Goal: Task Accomplishment & Management: Manage account settings

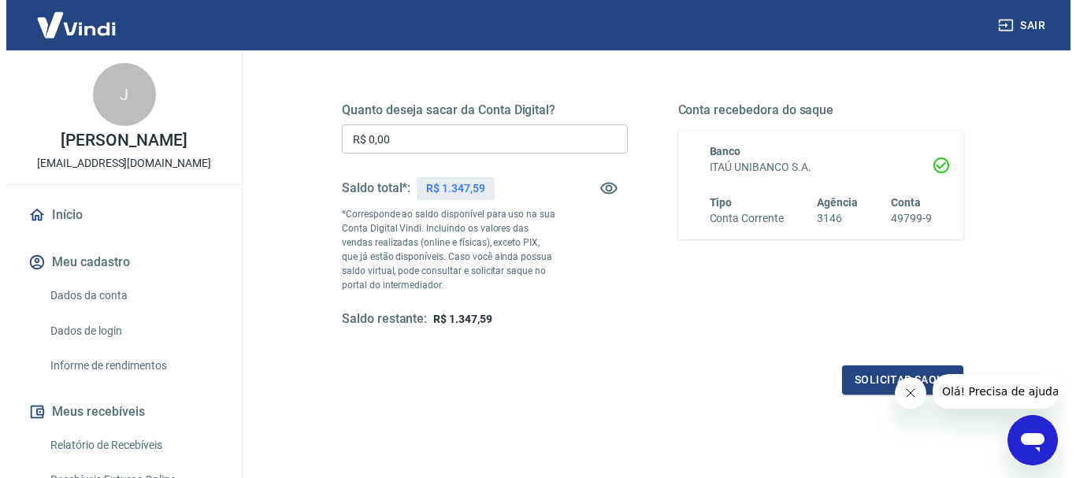
scroll to position [236, 0]
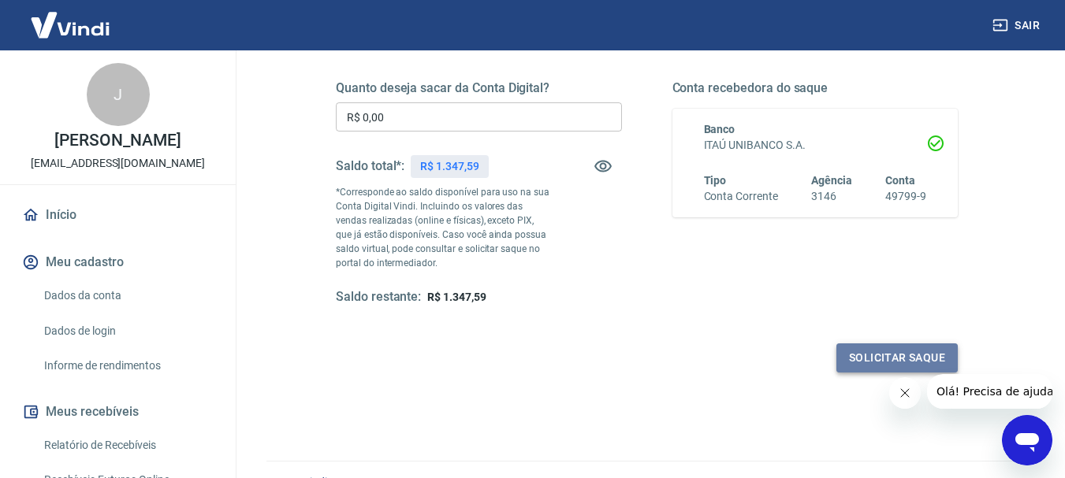
click at [898, 357] on button "Solicitar saque" at bounding box center [896, 358] width 121 height 29
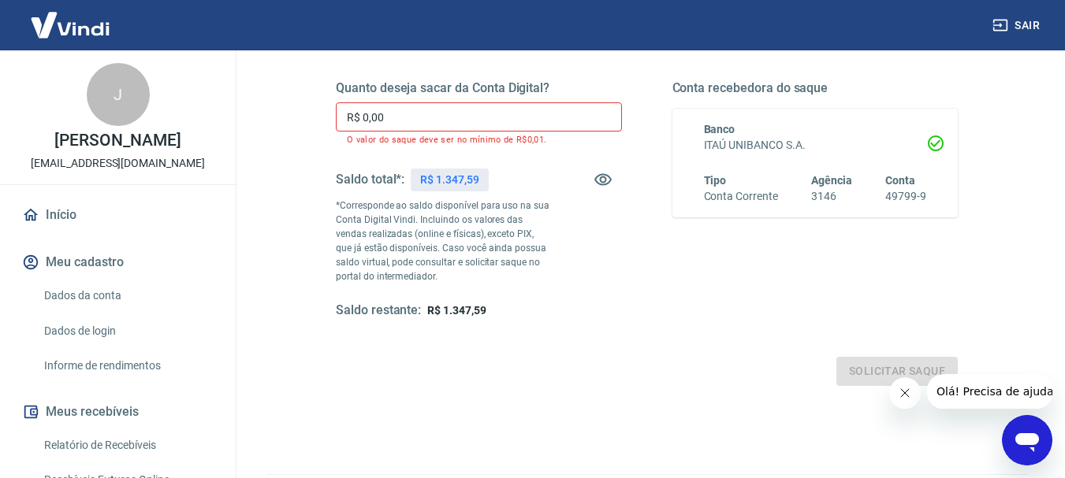
click at [426, 120] on input "R$ 0,00" at bounding box center [479, 116] width 286 height 29
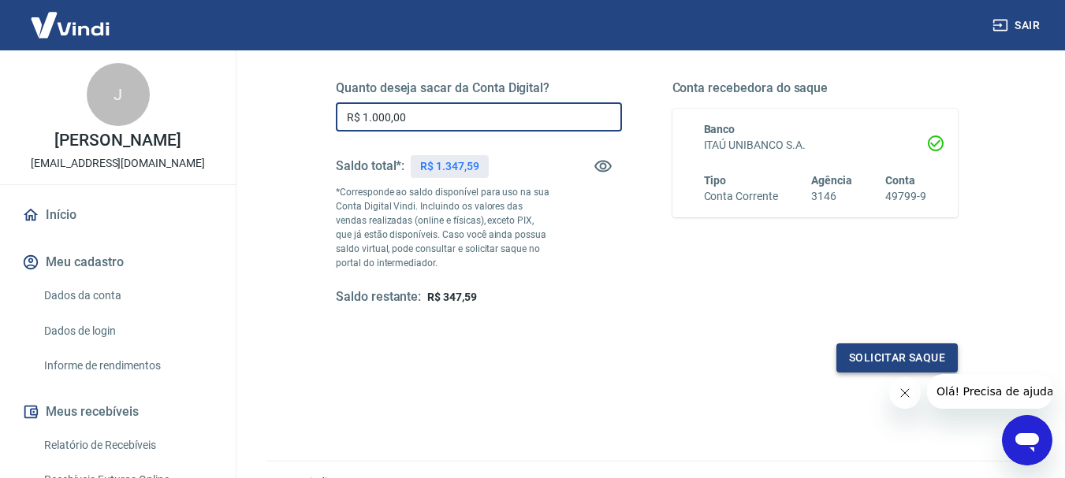
type input "R$ 1.000,00"
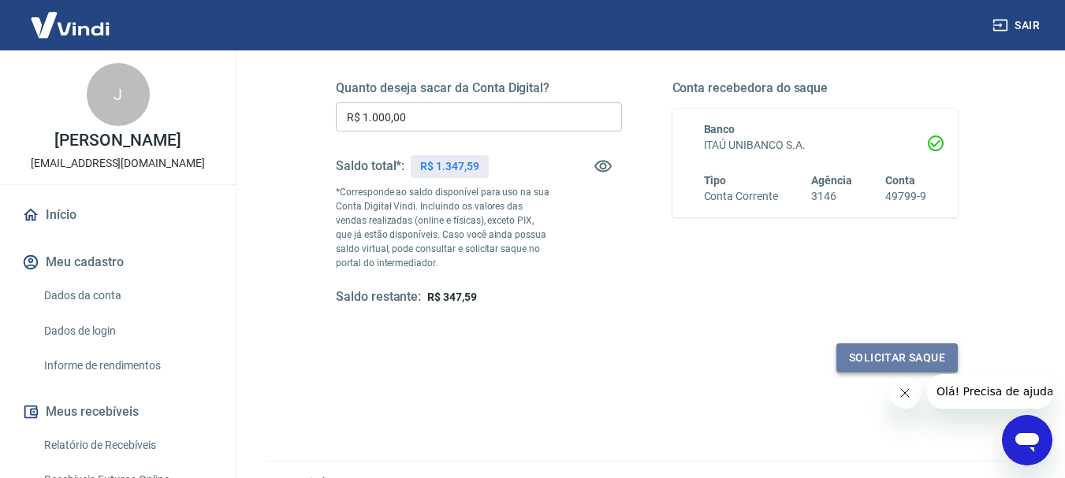
click at [912, 360] on button "Solicitar saque" at bounding box center [896, 358] width 121 height 29
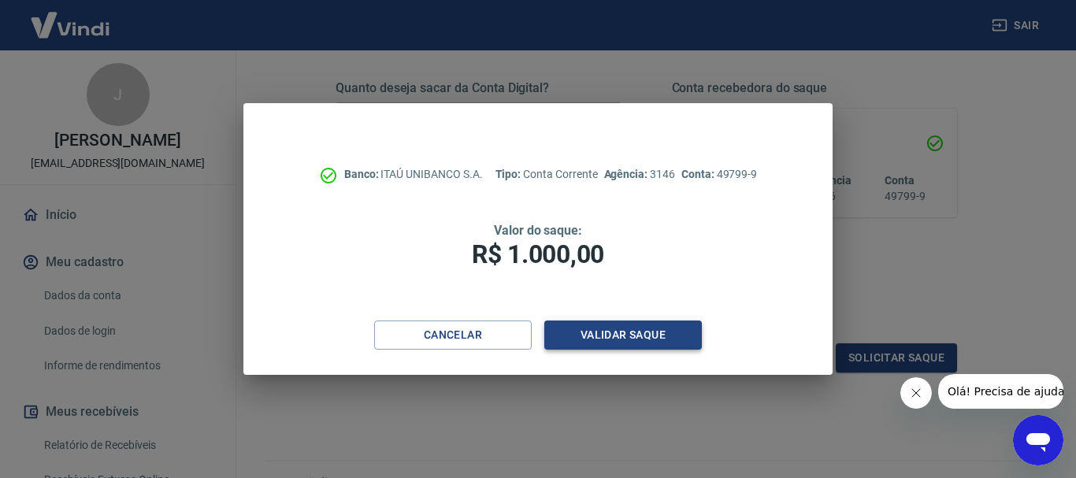
click at [615, 333] on button "Validar saque" at bounding box center [623, 335] width 158 height 29
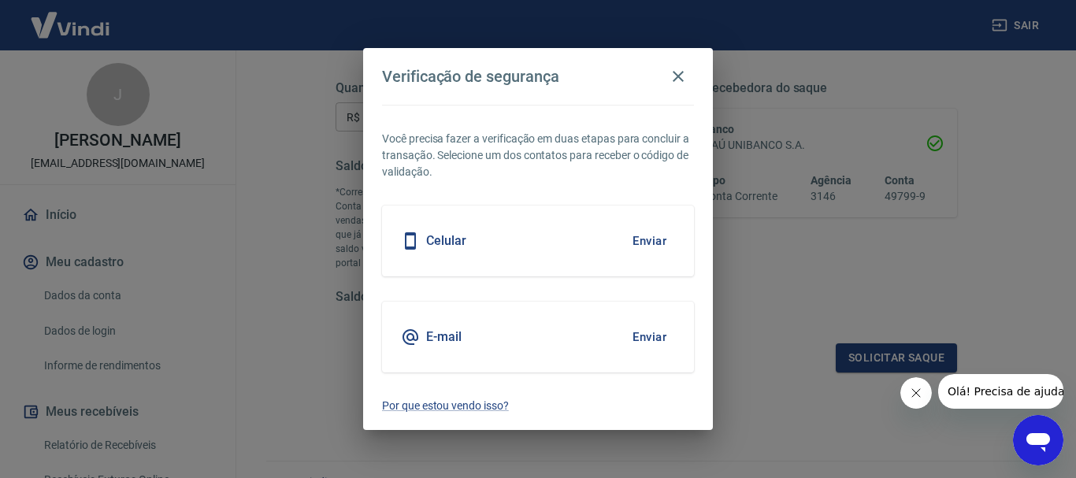
click at [650, 242] on button "Enviar" at bounding box center [649, 241] width 51 height 33
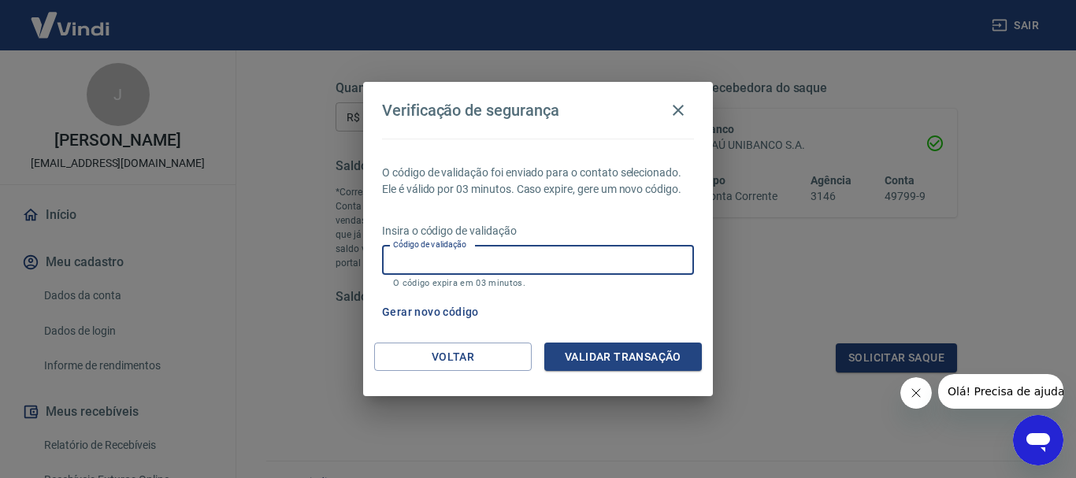
click at [645, 275] on input "Código de validação" at bounding box center [538, 260] width 312 height 29
type input "674218"
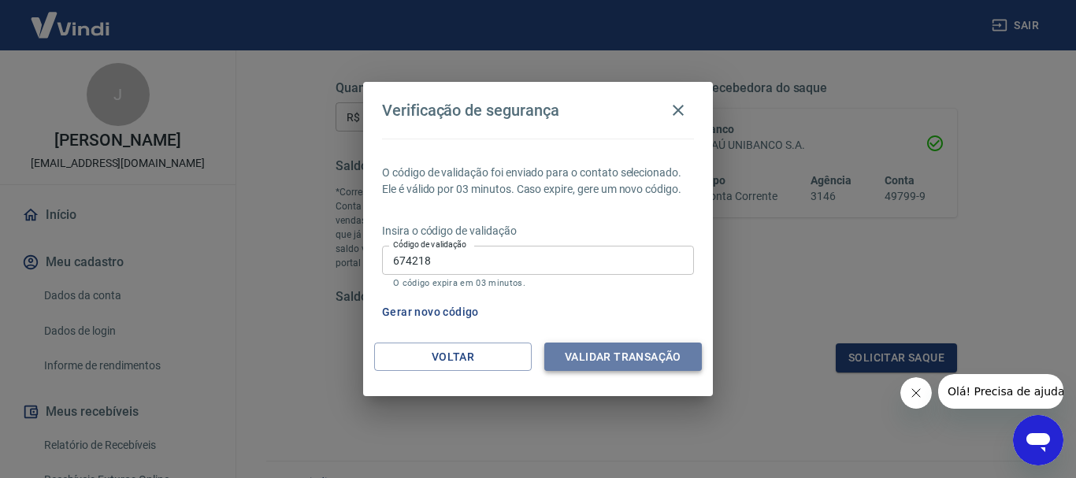
click at [635, 355] on button "Validar transação" at bounding box center [623, 357] width 158 height 29
